Goal: Task Accomplishment & Management: Use online tool/utility

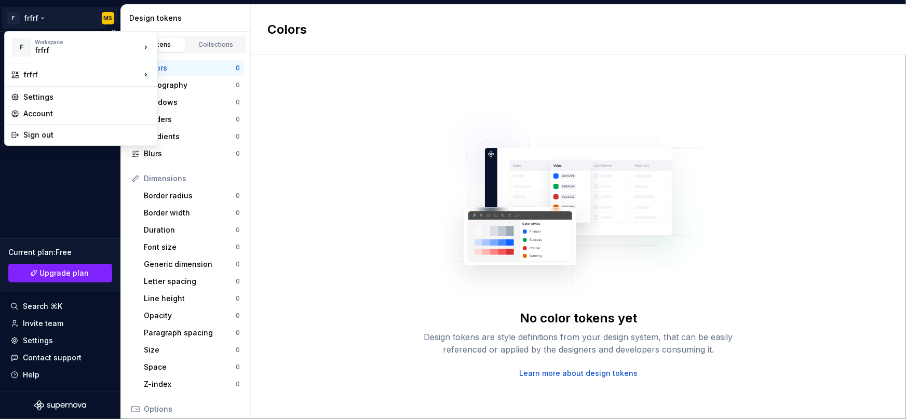
click at [50, 16] on html "F frfrf MS Design system data Design tokens Components Assets Storybook stories…" at bounding box center [453, 209] width 906 height 419
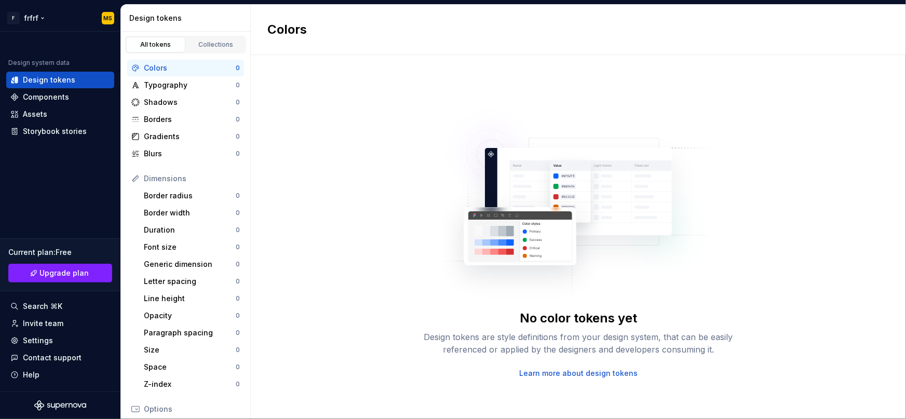
click at [73, 20] on html "F frfrf MS Design system data Design tokens Components Assets Storybook stories…" at bounding box center [453, 209] width 906 height 419
click at [53, 339] on div "Settings" at bounding box center [60, 340] width 100 height 10
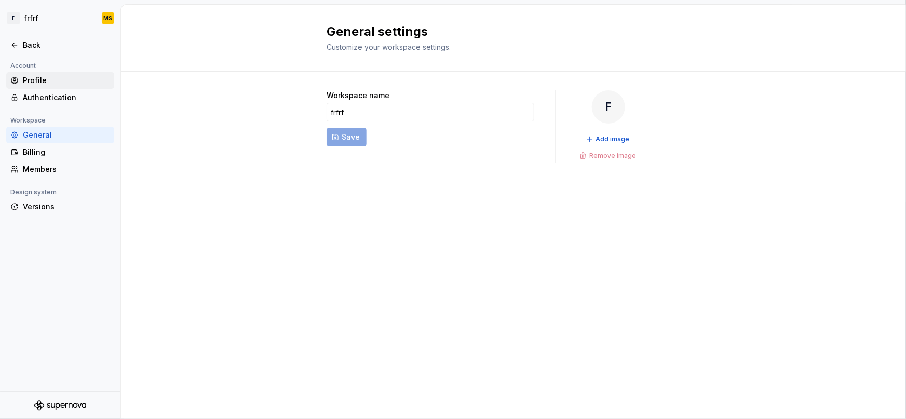
click at [67, 84] on div "Profile" at bounding box center [66, 80] width 87 height 10
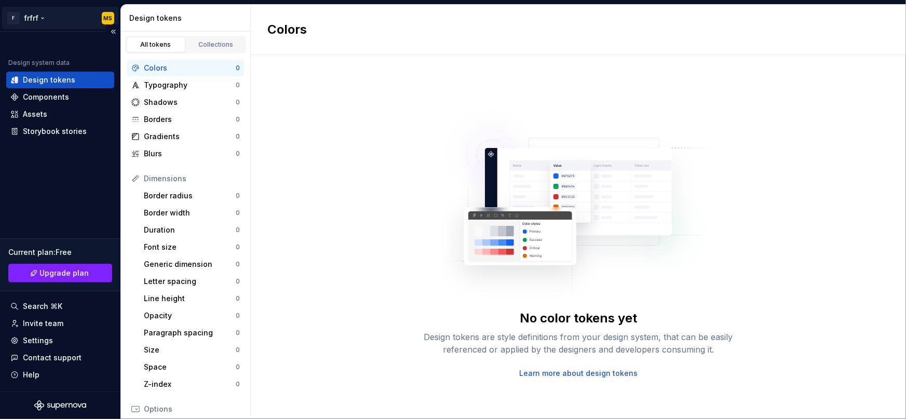
click at [58, 12] on html "F frfrf MS Design system data Design tokens Components Assets Storybook stories…" at bounding box center [453, 209] width 906 height 419
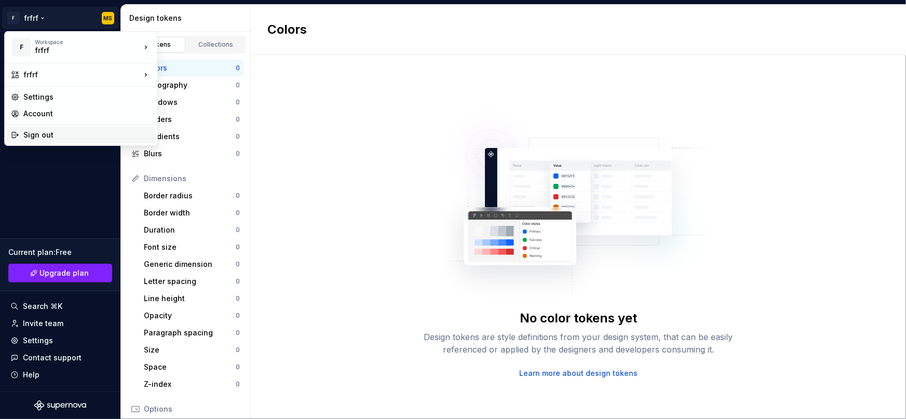
click at [66, 140] on div "Sign out" at bounding box center [87, 135] width 128 height 10
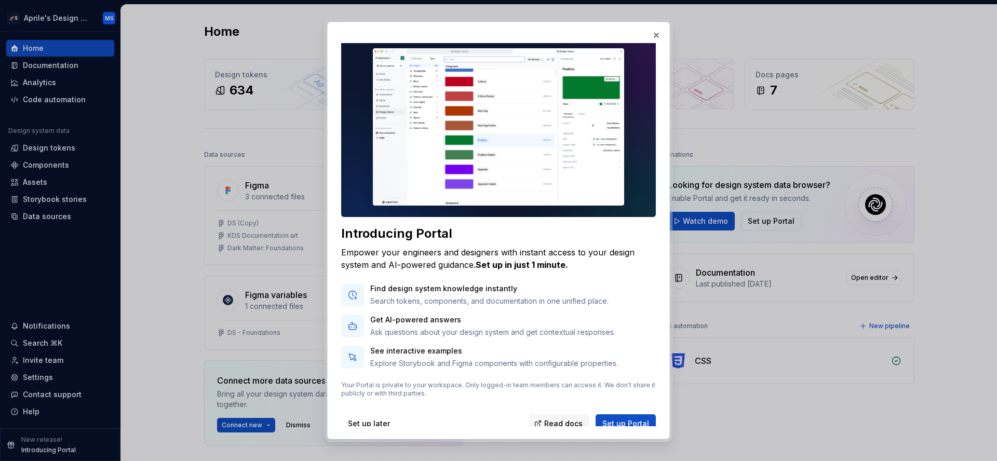
scroll to position [12, 0]
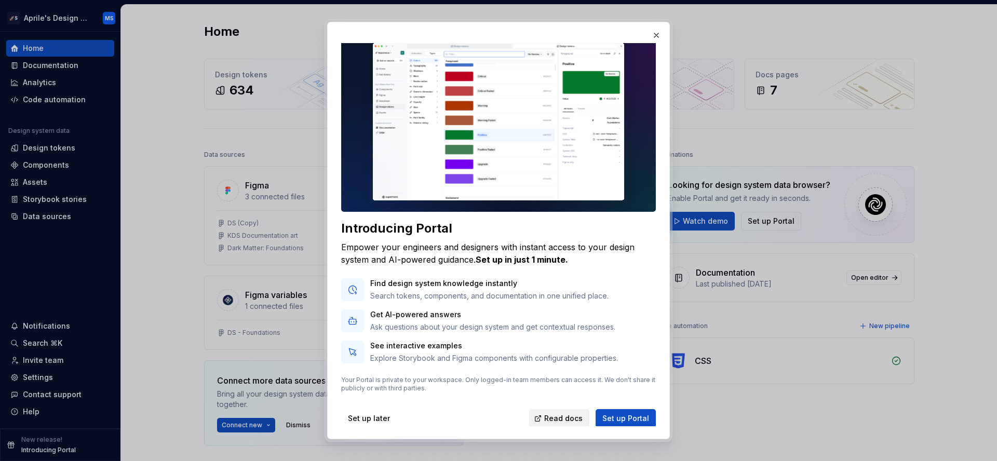
click at [562, 418] on span "Read docs" at bounding box center [563, 418] width 38 height 10
click at [630, 413] on span "Set up Portal" at bounding box center [625, 418] width 47 height 10
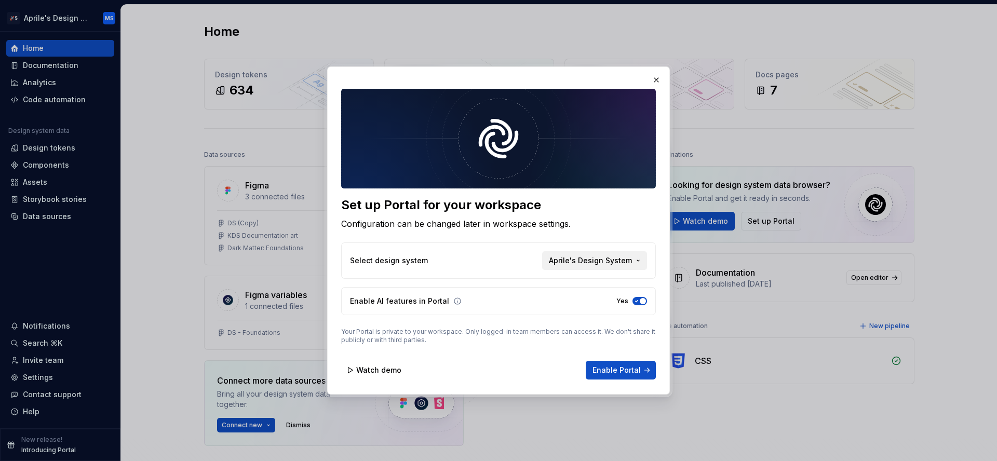
click at [597, 257] on span "Aprile's Design System" at bounding box center [590, 260] width 83 height 10
click at [597, 257] on div "Set up Portal for your workspace Configuration can be changed later in workspac…" at bounding box center [498, 230] width 997 height 461
click at [390, 368] on span "Watch demo" at bounding box center [378, 370] width 45 height 10
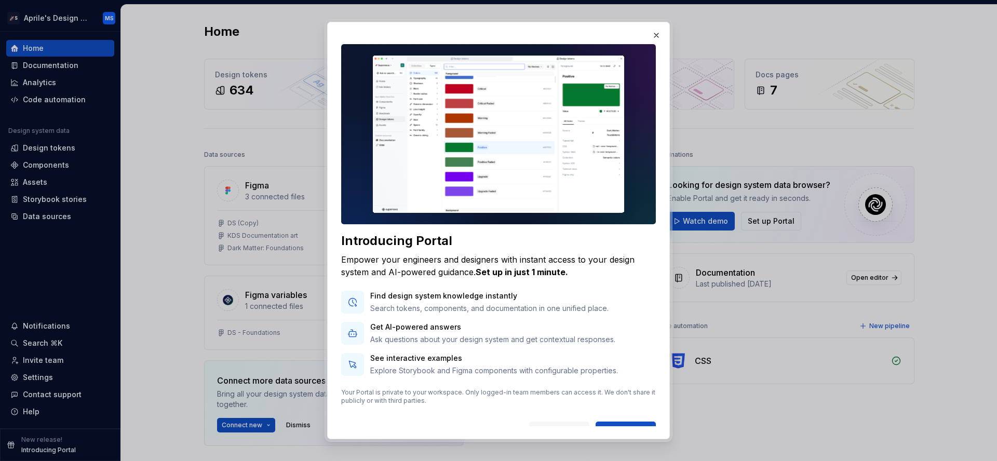
click at [481, 142] on img at bounding box center [498, 134] width 315 height 180
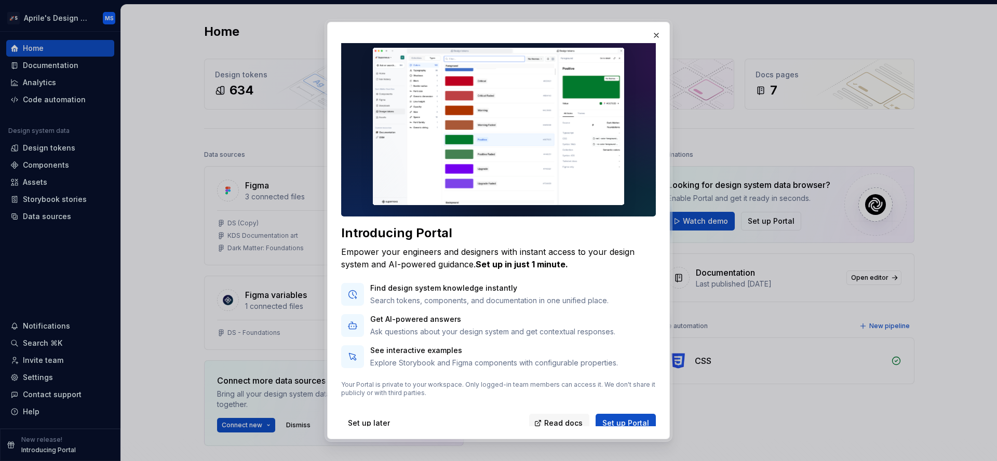
scroll to position [12, 0]
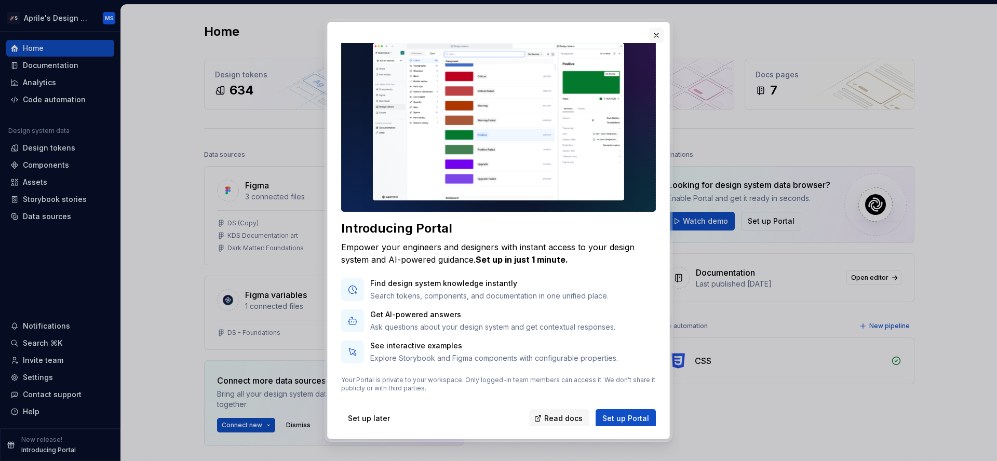
click at [659, 35] on button "button" at bounding box center [656, 35] width 15 height 15
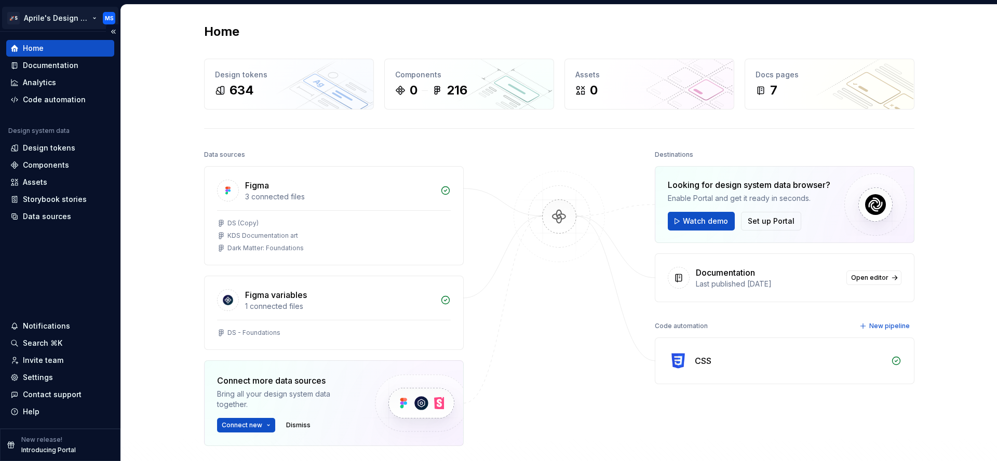
click at [60, 18] on html "🚀S Aprile's Design System MS Home Documentation Analytics Code automation Desig…" at bounding box center [498, 230] width 997 height 461
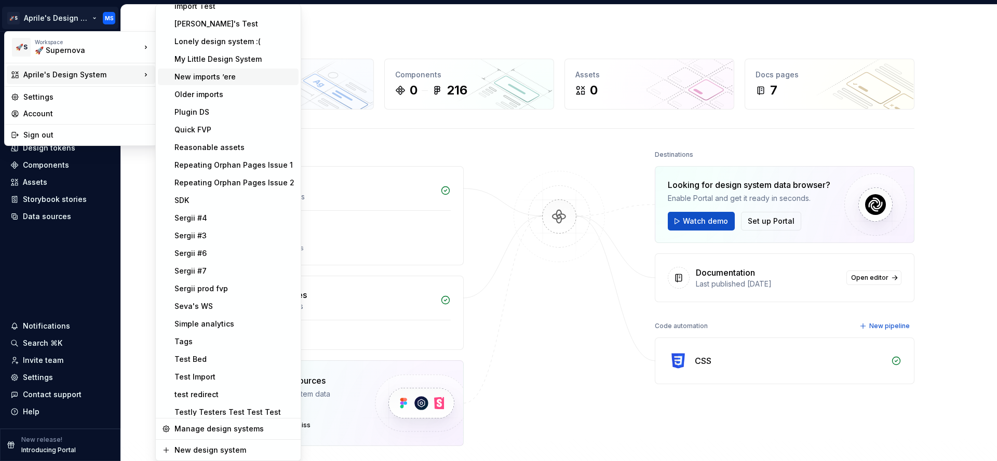
scroll to position [279, 0]
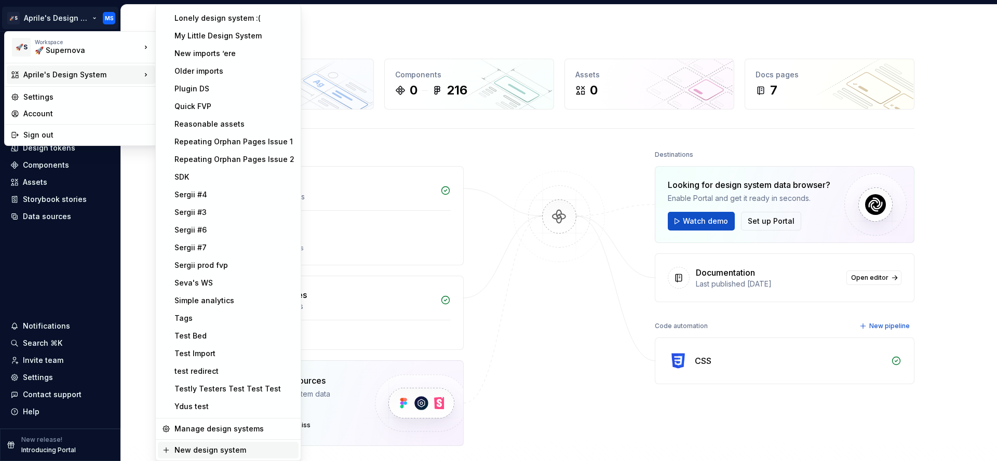
click at [228, 418] on div "New design system" at bounding box center [234, 450] width 120 height 10
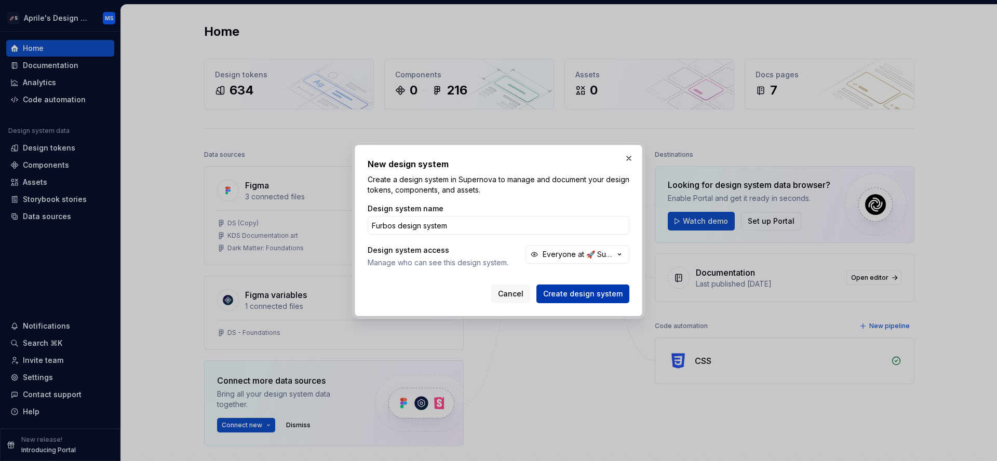
type input "Furbos design system"
click at [597, 291] on span "Create design system" at bounding box center [582, 294] width 79 height 10
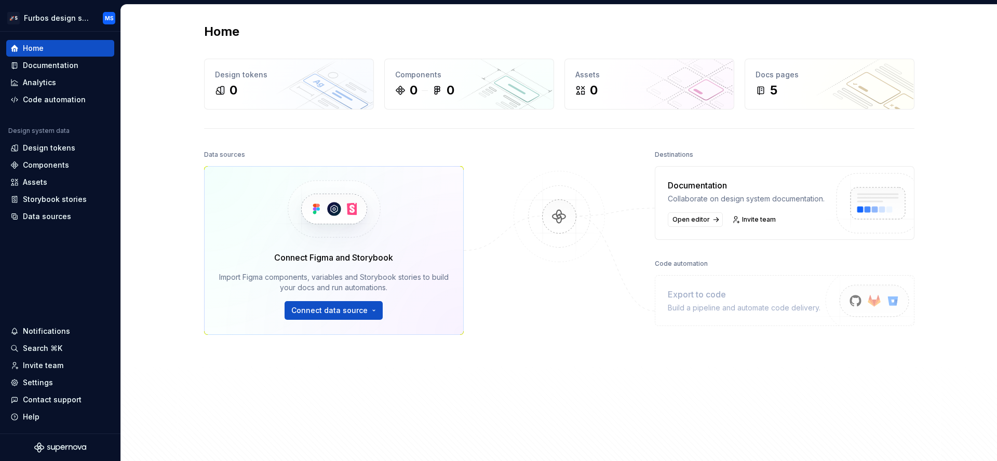
click at [580, 330] on div at bounding box center [559, 285] width 104 height 277
click at [78, 23] on html "🚀S Furbos design system MS Home Documentation Analytics Code automation Design …" at bounding box center [498, 230] width 997 height 461
click at [75, 271] on html "🚀S Furbos design system MS Home Documentation Analytics Code automation Design …" at bounding box center [498, 230] width 997 height 461
click at [74, 20] on html "🚀S Furbos design system MS Home Documentation Analytics Code automation Design …" at bounding box center [498, 230] width 997 height 461
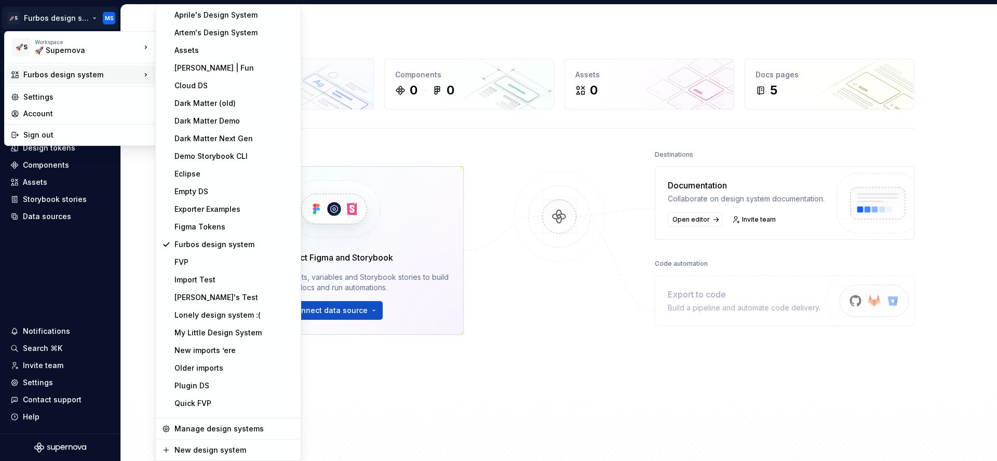
click at [61, 268] on html "🚀S Furbos design system MS Home Documentation Analytics Code automation Design …" at bounding box center [498, 230] width 997 height 461
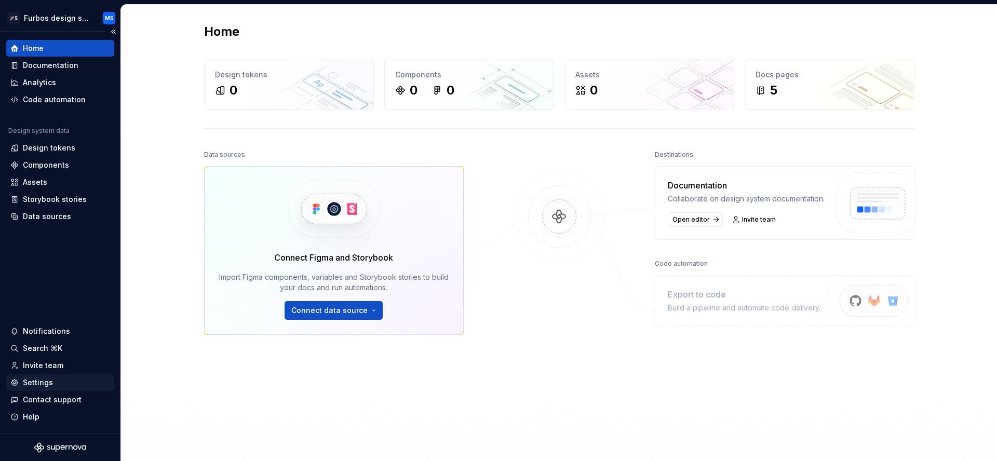
click at [47, 385] on div "Settings" at bounding box center [38, 382] width 30 height 10
click at [61, 387] on div "Settings" at bounding box center [60, 382] width 100 height 10
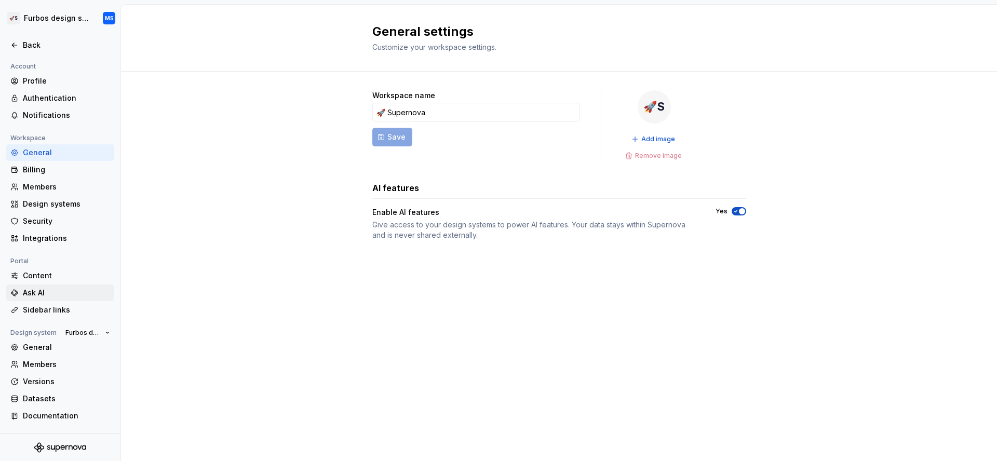
click at [63, 294] on div "Ask AI" at bounding box center [66, 293] width 87 height 10
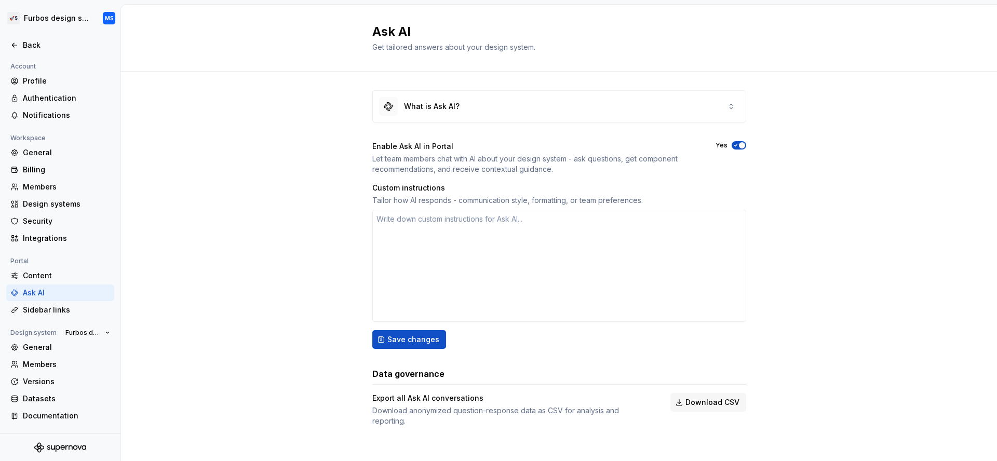
type textarea "*"
click at [71, 272] on div "Content" at bounding box center [66, 275] width 87 height 10
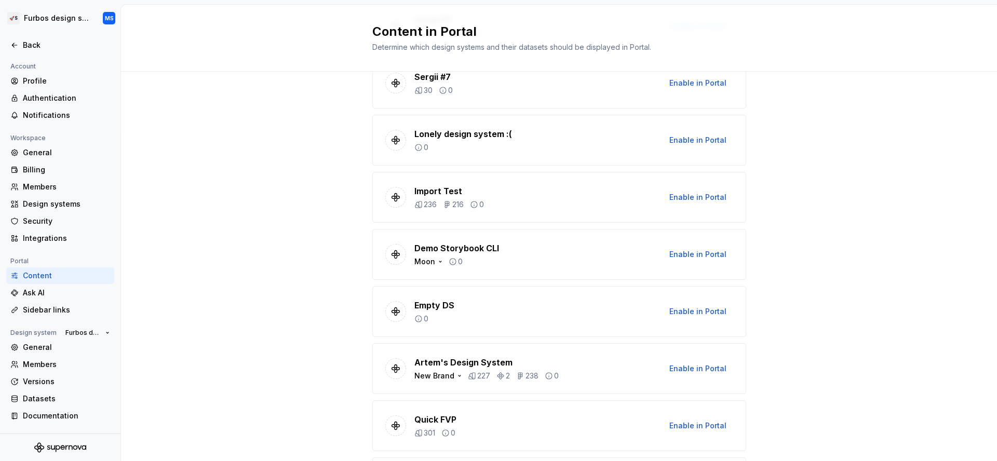
scroll to position [1126, 0]
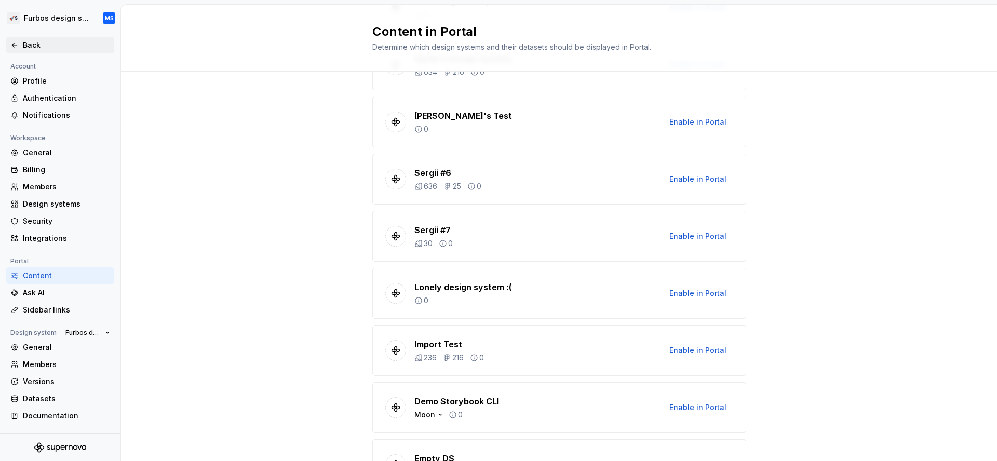
click at [25, 38] on div "Back" at bounding box center [60, 45] width 108 height 17
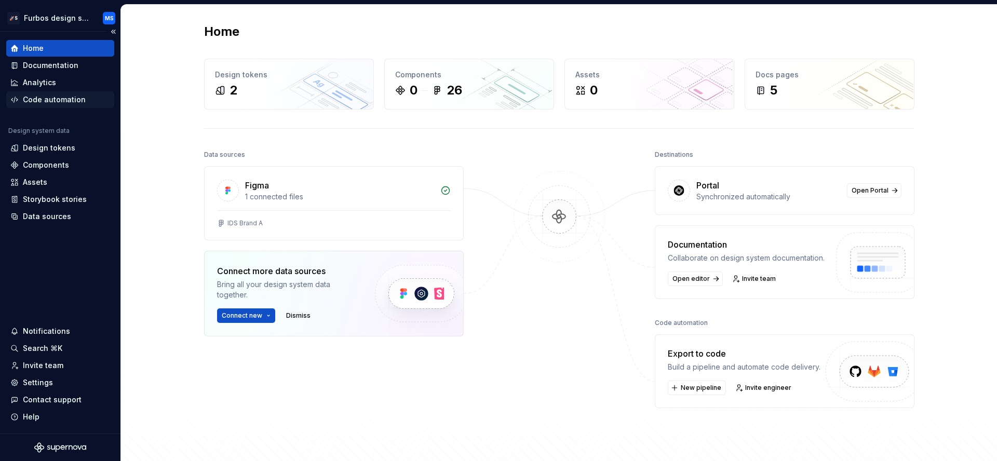
click at [56, 101] on div "Code automation" at bounding box center [54, 99] width 63 height 10
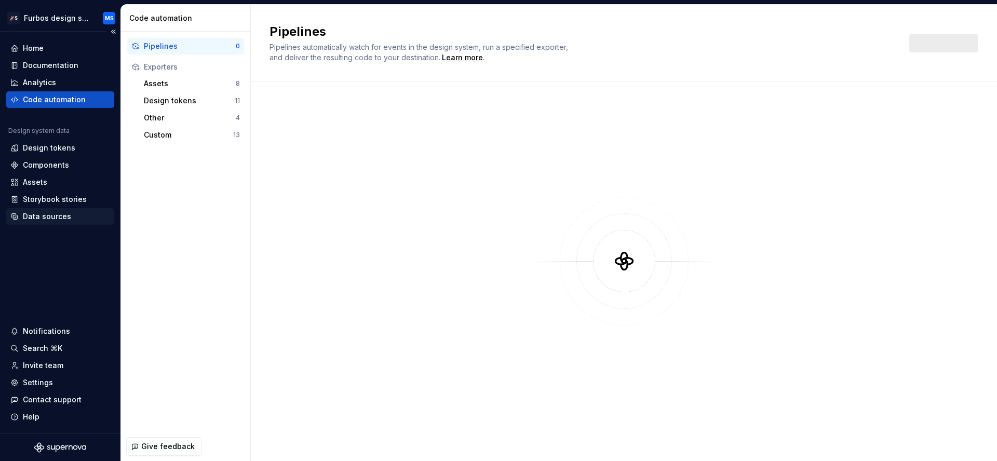
click at [58, 218] on div "Data sources" at bounding box center [47, 216] width 48 height 10
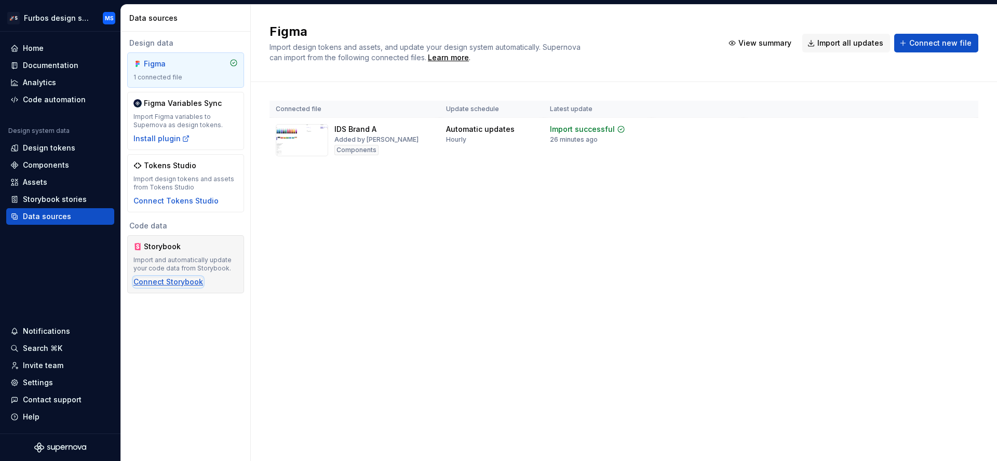
click at [179, 282] on div "Connect Storybook" at bounding box center [168, 282] width 70 height 10
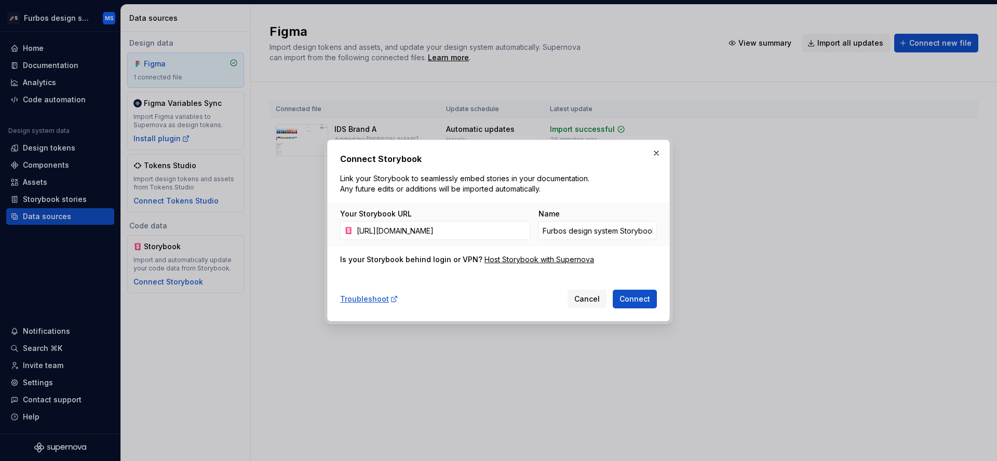
scroll to position [0, 159]
type input "[URL][DOMAIN_NAME]"
click at [647, 295] on span "Connect" at bounding box center [634, 299] width 31 height 10
